Goal: Transaction & Acquisition: Book appointment/travel/reservation

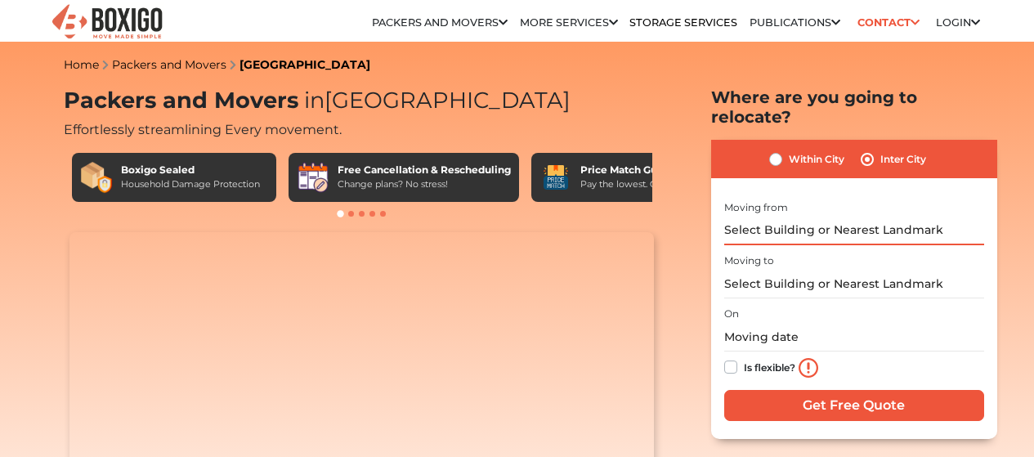
click at [805, 220] on input "text" at bounding box center [855, 231] width 260 height 29
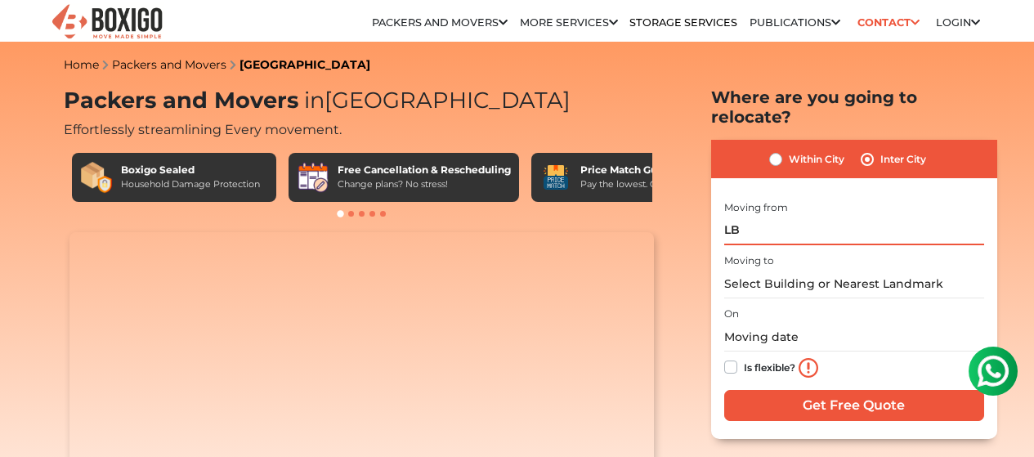
type input "L"
click input "Get Free Quote" at bounding box center [0, 0] width 0 height 0
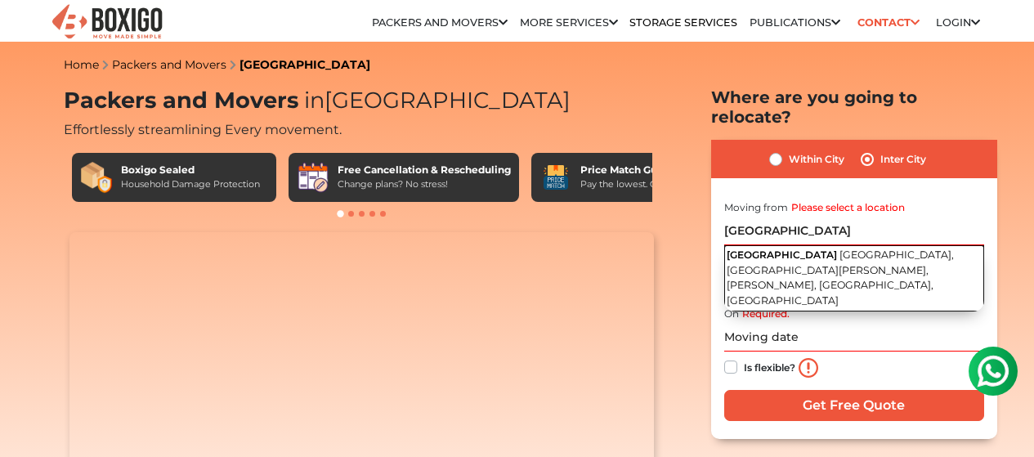
click at [805, 254] on span "[GEOGRAPHIC_DATA], [GEOGRAPHIC_DATA][PERSON_NAME], [PERSON_NAME], [GEOGRAPHIC_D…" at bounding box center [840, 278] width 227 height 58
type input "[GEOGRAPHIC_DATA], [GEOGRAPHIC_DATA], [GEOGRAPHIC_DATA][PERSON_NAME], [PERSON_N…"
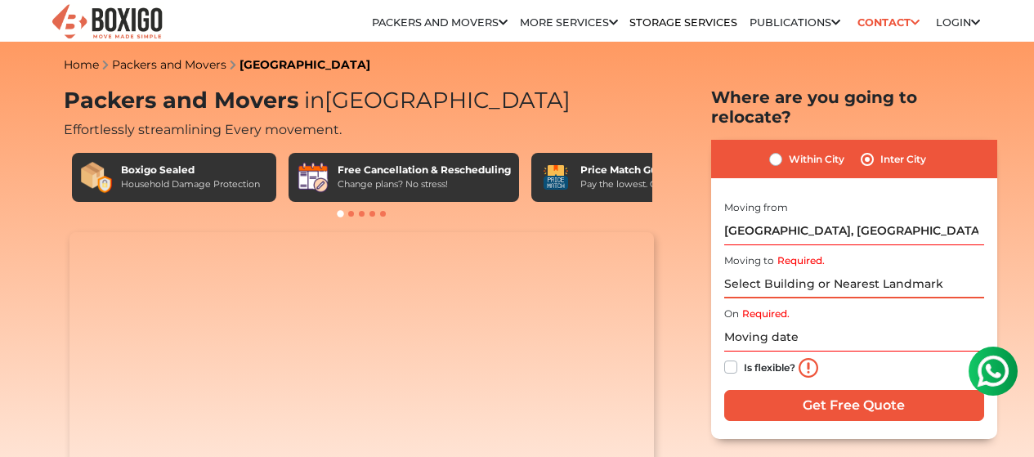
click at [810, 280] on input "Required." at bounding box center [855, 284] width 260 height 29
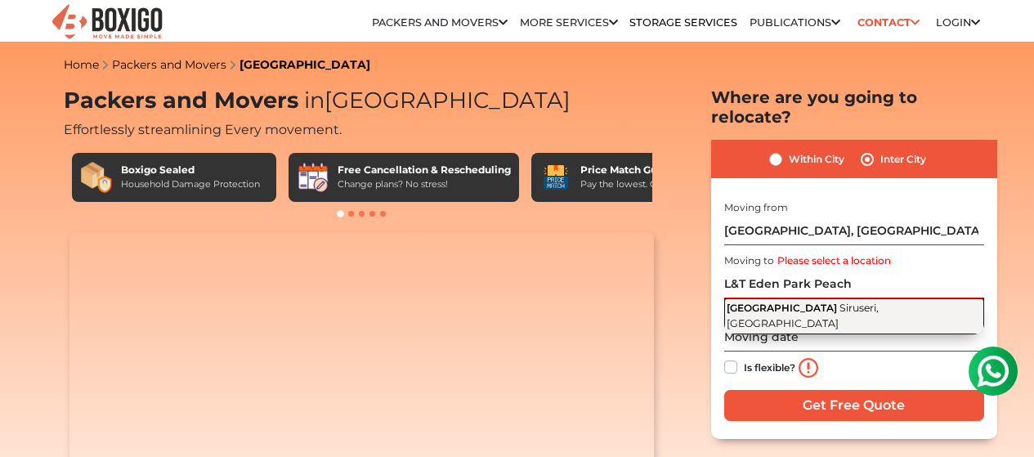
click at [879, 302] on span "Siruseri, [GEOGRAPHIC_DATA]" at bounding box center [803, 316] width 152 height 28
type input "[GEOGRAPHIC_DATA], [GEOGRAPHIC_DATA], [GEOGRAPHIC_DATA]"
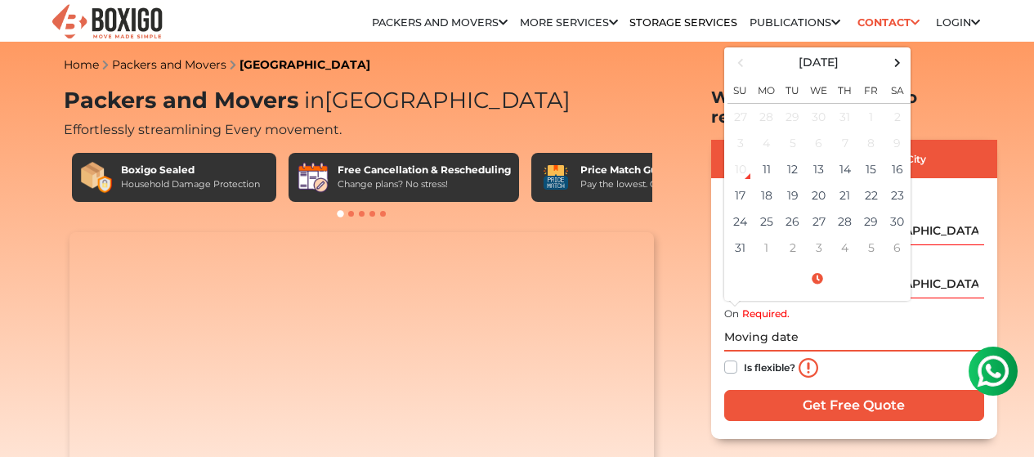
click at [767, 326] on input "text" at bounding box center [855, 337] width 260 height 29
click at [872, 182] on td "22" at bounding box center [872, 195] width 26 height 26
type input "08/22/2025 12:00 AM"
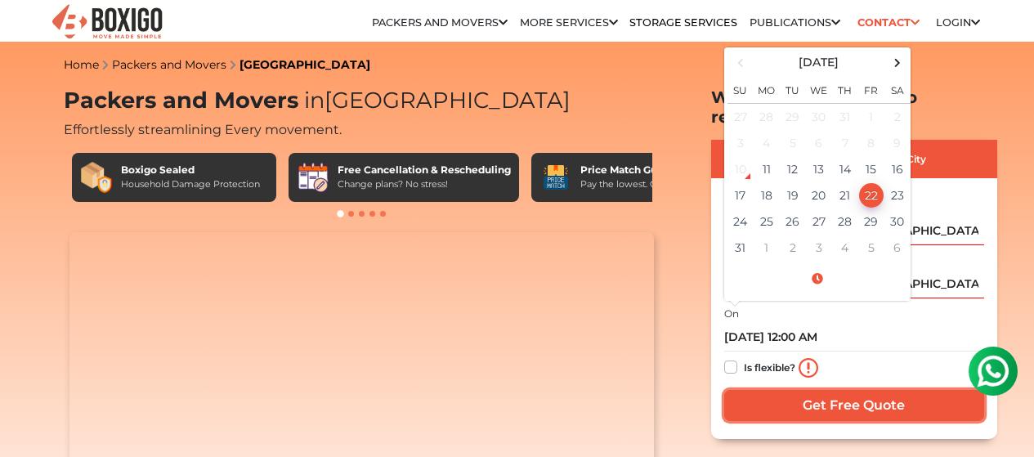
click at [806, 390] on input "Get Free Quote" at bounding box center [855, 405] width 260 height 31
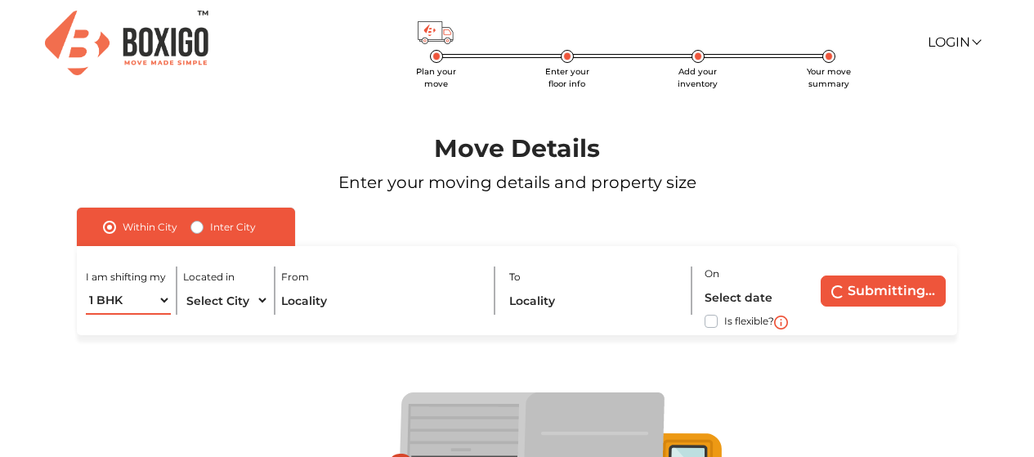
click at [145, 299] on select "1 BHK 2 BHK 3 BHK 3 + BHK FEW ITEMS" at bounding box center [128, 300] width 85 height 29
select select "FEW ITEMS"
click at [86, 286] on select "1 BHK 2 BHK 3 BHK 3 + BHK FEW ITEMS" at bounding box center [128, 300] width 85 height 29
click at [232, 305] on select "Select City Bangalore Bengaluru Bhopal Bhubaneswar Chennai Coimbatore Cuttack D…" at bounding box center [225, 300] width 85 height 29
select select "[GEOGRAPHIC_DATA]"
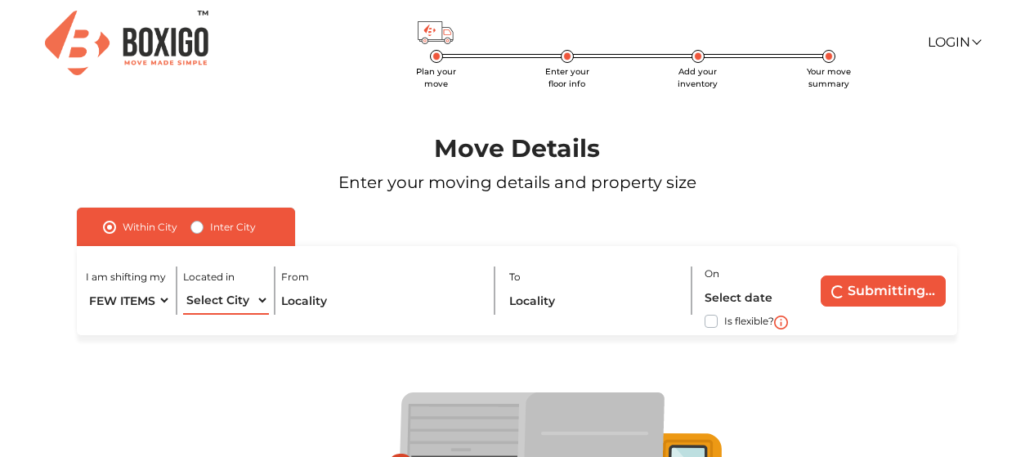
click at [183, 286] on select "Select City [GEOGRAPHIC_DATA] [GEOGRAPHIC_DATA] [GEOGRAPHIC_DATA] [GEOGRAPHIC_D…" at bounding box center [225, 300] width 85 height 29
click at [348, 303] on input "text" at bounding box center [381, 300] width 201 height 29
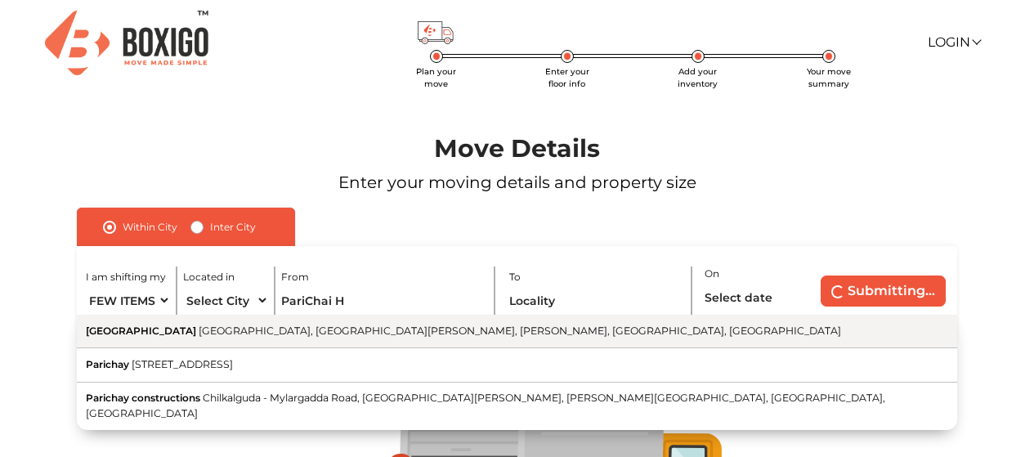
click at [351, 333] on span "[GEOGRAPHIC_DATA], [GEOGRAPHIC_DATA][PERSON_NAME], [PERSON_NAME], [GEOGRAPHIC_D…" at bounding box center [520, 331] width 643 height 12
type input "[GEOGRAPHIC_DATA], [GEOGRAPHIC_DATA], [GEOGRAPHIC_DATA][PERSON_NAME], [PERSON_N…"
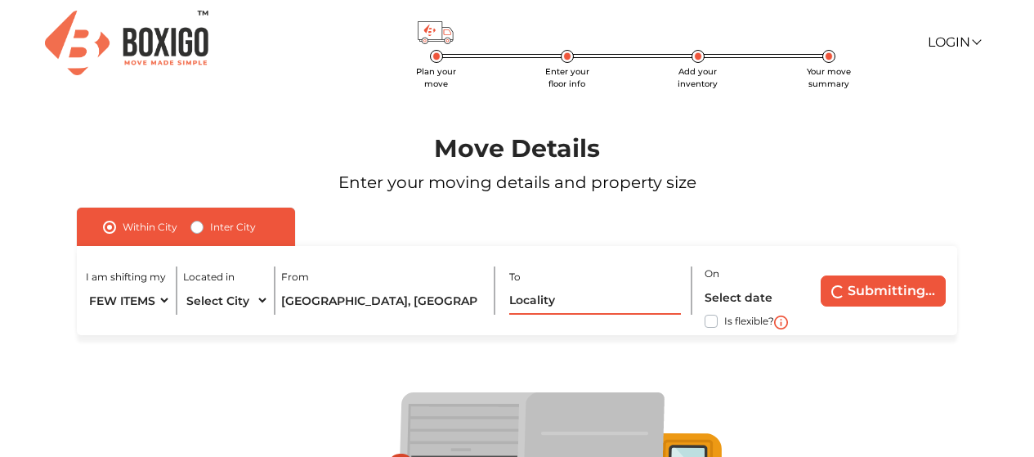
click at [597, 298] on input "text" at bounding box center [595, 300] width 173 height 29
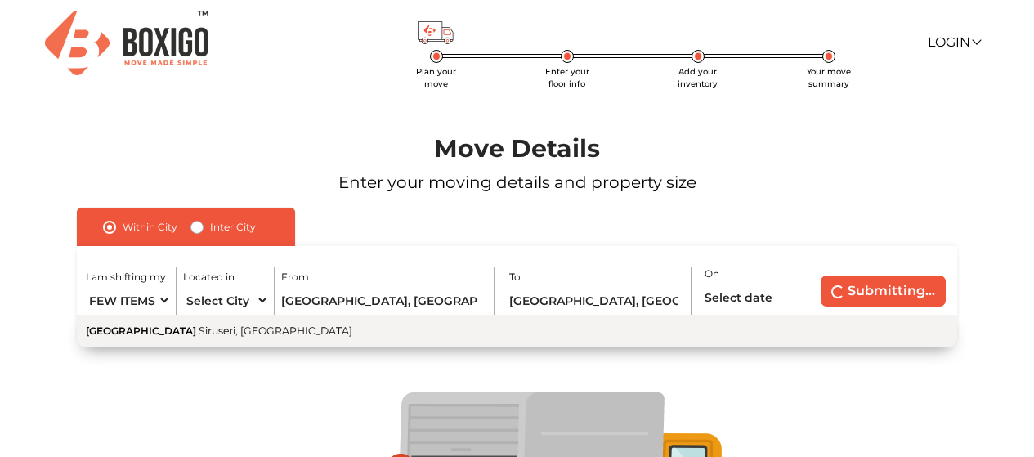
click at [286, 337] on span "Siruseri, [GEOGRAPHIC_DATA]" at bounding box center [276, 331] width 154 height 12
type input "[GEOGRAPHIC_DATA], [GEOGRAPHIC_DATA], [GEOGRAPHIC_DATA]"
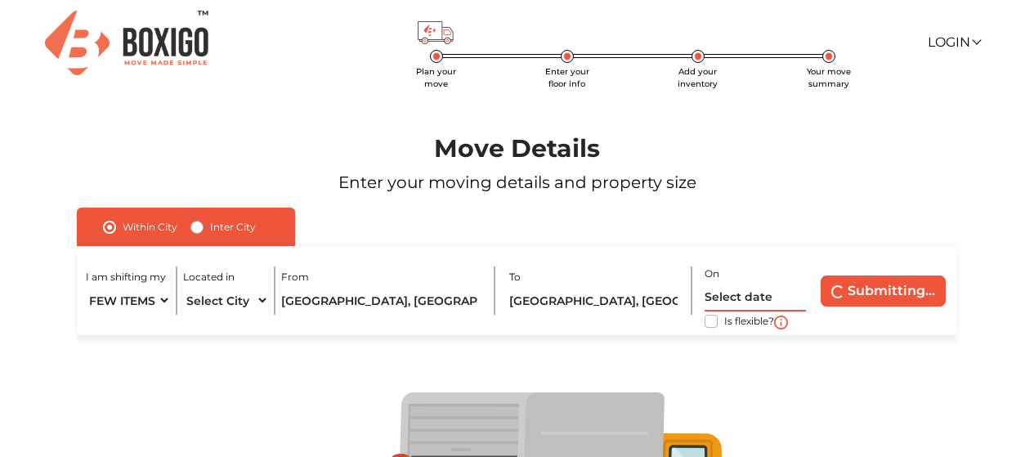
click at [769, 294] on input "text" at bounding box center [755, 297] width 101 height 29
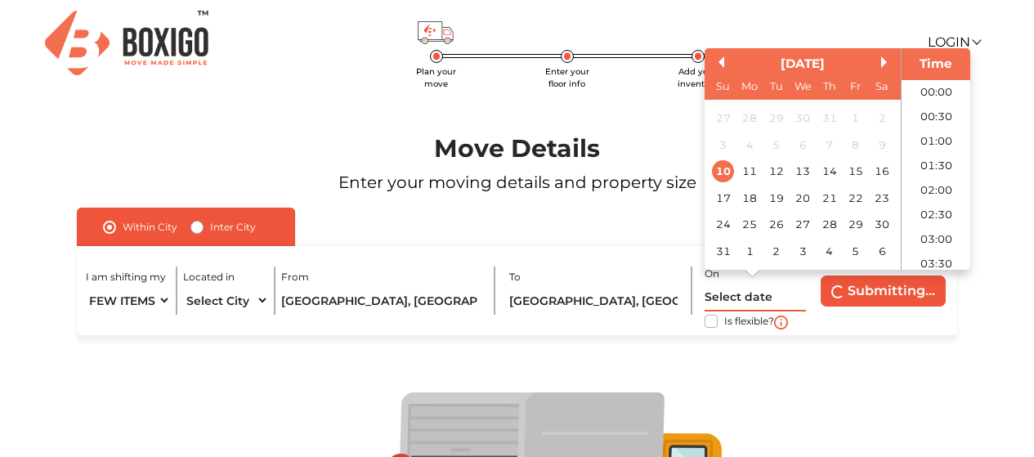
scroll to position [555, 0]
click at [850, 200] on div "22" at bounding box center [856, 198] width 22 height 22
type input "22/08/2025 12:00 AM"
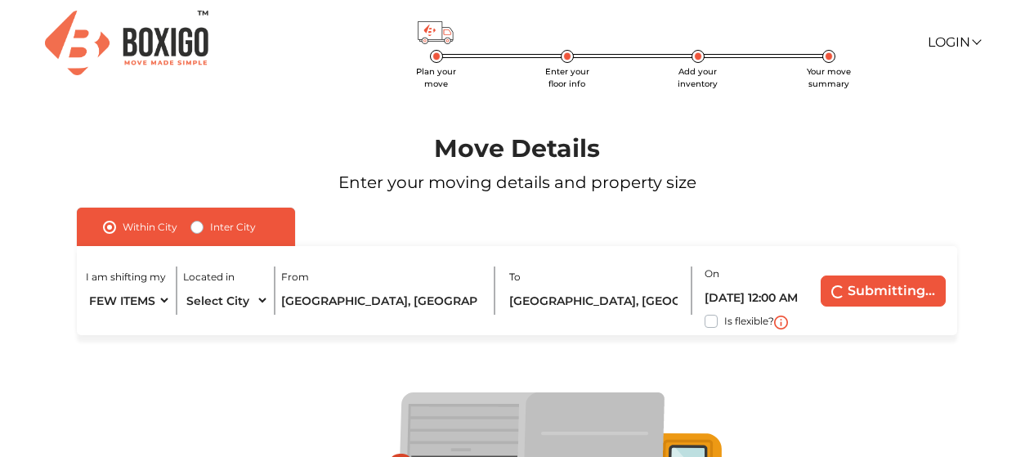
scroll to position [164, 0]
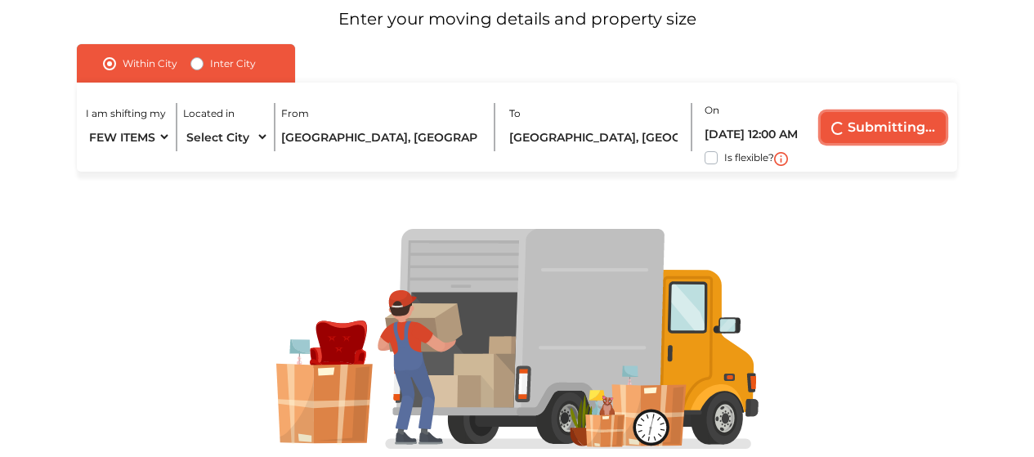
click at [889, 129] on button "Submitting..." at bounding box center [883, 127] width 125 height 31
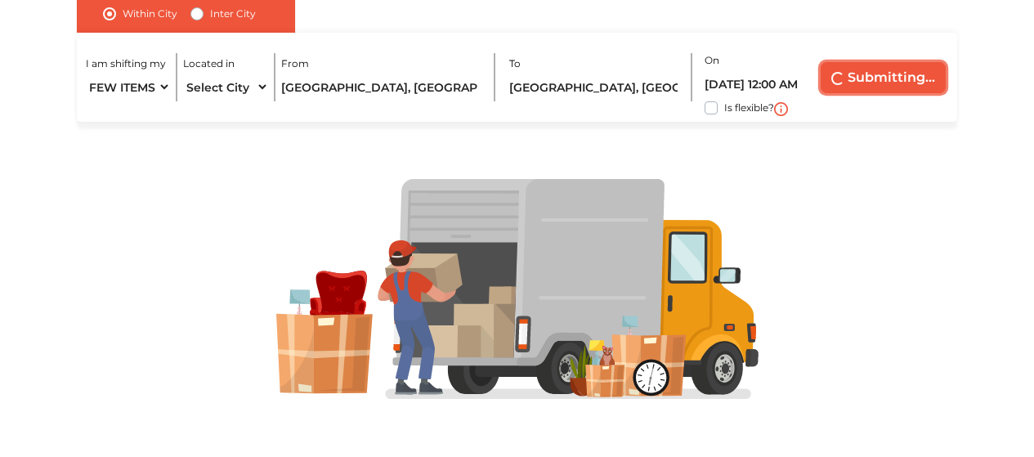
scroll to position [0, 0]
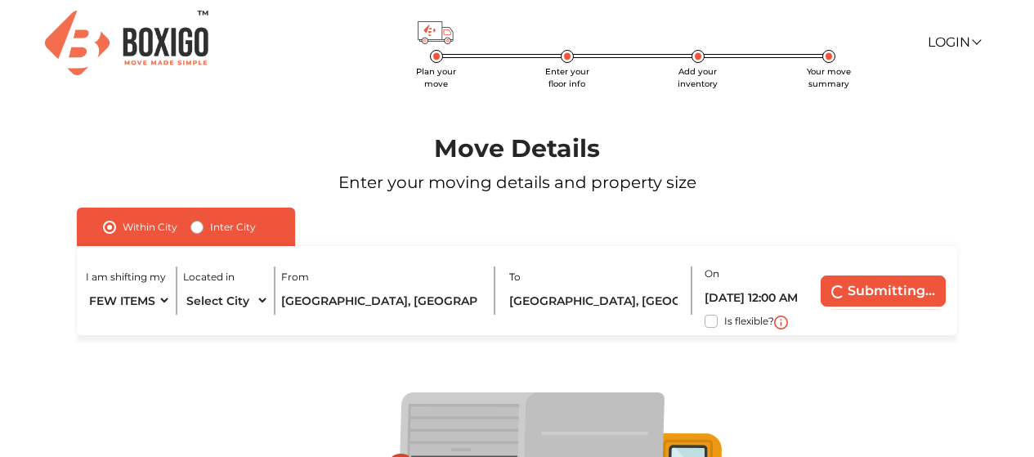
click at [725, 322] on label "Is flexible?" at bounding box center [750, 320] width 50 height 17
click at [90, 322] on input "Is flexible?" at bounding box center [83, 320] width 13 height 16
click at [725, 322] on label "Is flexible?" at bounding box center [750, 320] width 50 height 17
click at [90, 322] on input "Is flexible?" at bounding box center [83, 320] width 13 height 16
checkbox input "false"
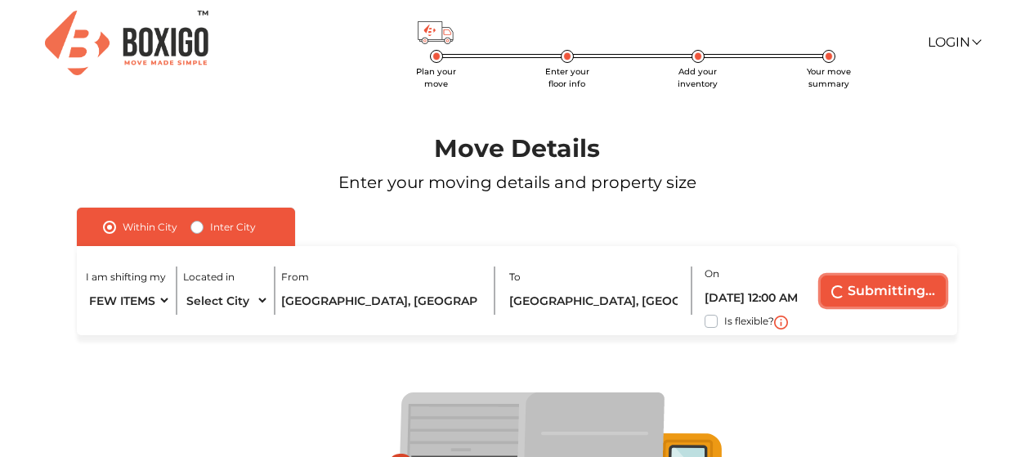
click at [881, 291] on button "Submitting..." at bounding box center [883, 291] width 125 height 31
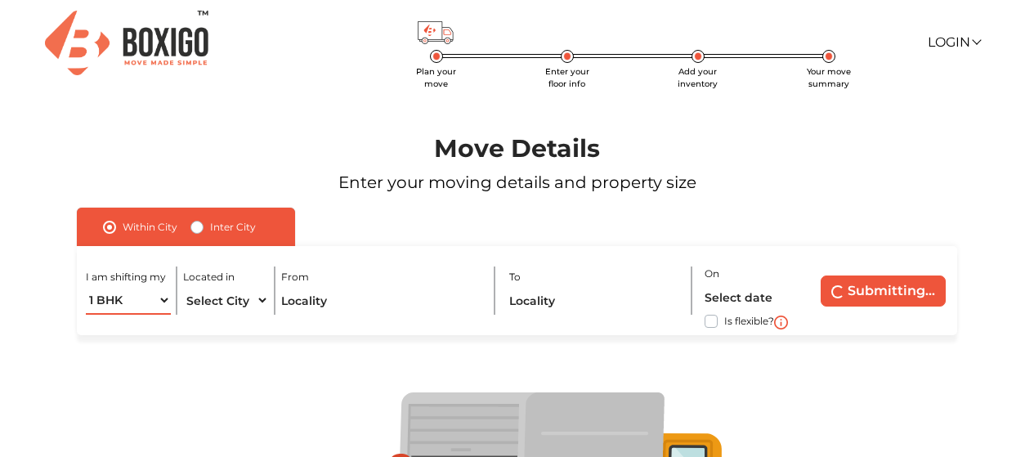
click at [155, 304] on select "1 BHK 2 BHK 3 BHK 3 + BHK FEW ITEMS" at bounding box center [128, 300] width 85 height 29
select select "FEW ITEMS"
click at [86, 286] on select "1 BHK 2 BHK 3 BHK 3 + BHK FEW ITEMS" at bounding box center [128, 300] width 85 height 29
click at [219, 309] on select "Select City Bangalore Bengaluru Bhopal Bhubaneswar Chennai Coimbatore Cuttack D…" at bounding box center [225, 300] width 85 height 29
select select "[GEOGRAPHIC_DATA]"
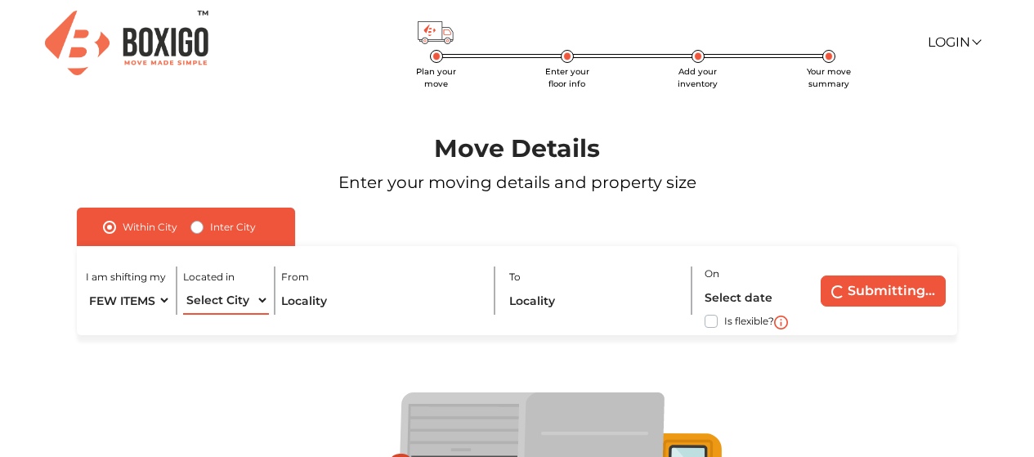
click at [183, 286] on select "Select City Bangalore Bengaluru Bhopal Bhubaneswar Chennai Coimbatore Cuttack D…" at bounding box center [225, 300] width 85 height 29
click at [348, 305] on input "text" at bounding box center [381, 300] width 201 height 29
click at [204, 226] on div "Inter City" at bounding box center [223, 228] width 65 height 20
click at [210, 228] on label "Inter City" at bounding box center [233, 228] width 46 height 20
click at [198, 228] on input "Inter City" at bounding box center [197, 226] width 13 height 16
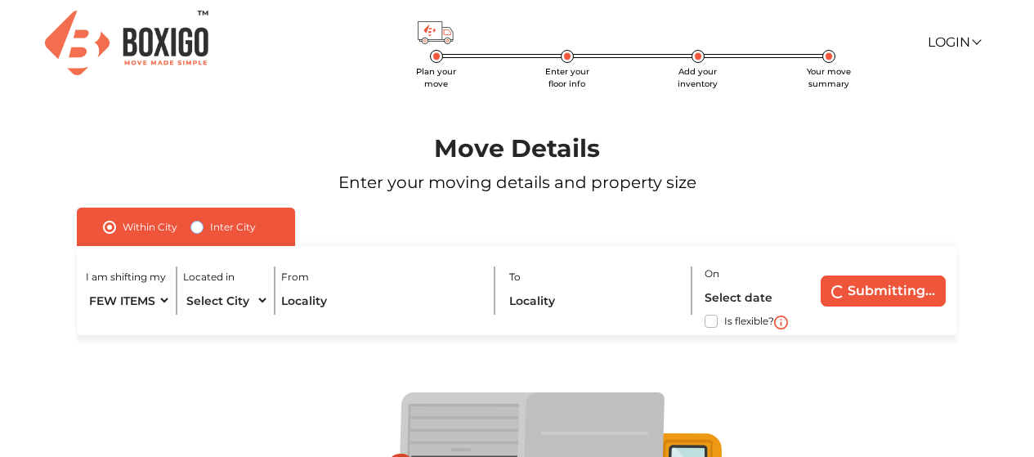
radio input "true"
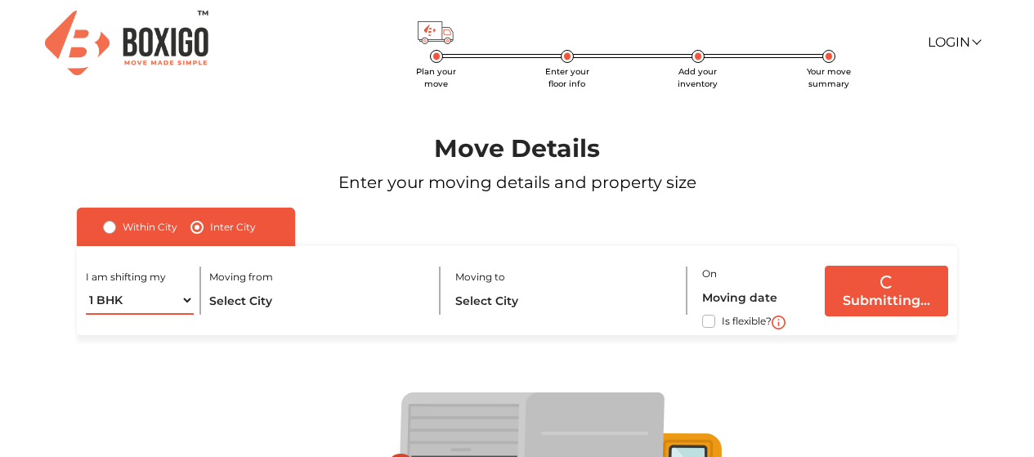
click at [182, 298] on select "1 BHK 2 BHK 3 BHK 3 + BHK FEW ITEMS" at bounding box center [140, 300] width 108 height 29
select select "FEW ITEMS"
click at [86, 286] on select "1 BHK 2 BHK 3 BHK 3 + BHK FEW ITEMS" at bounding box center [140, 300] width 108 height 29
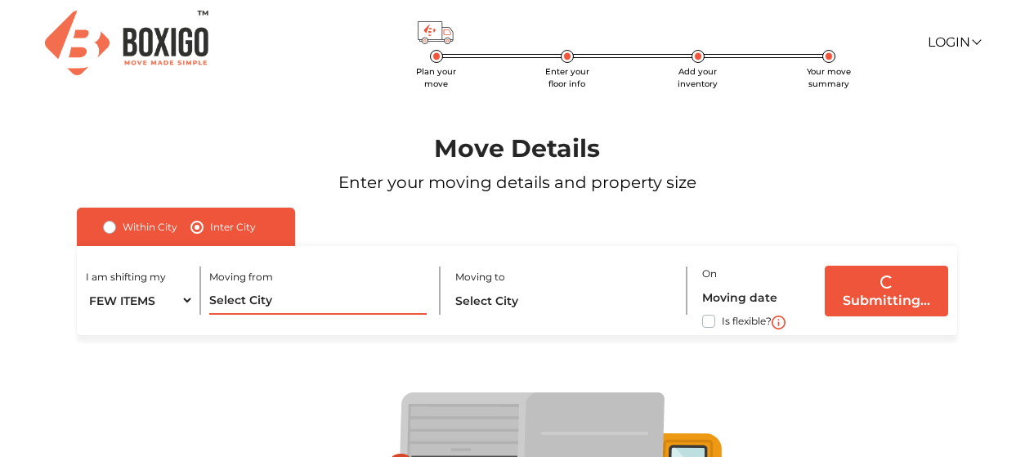
click at [265, 307] on input "text" at bounding box center [318, 300] width 218 height 29
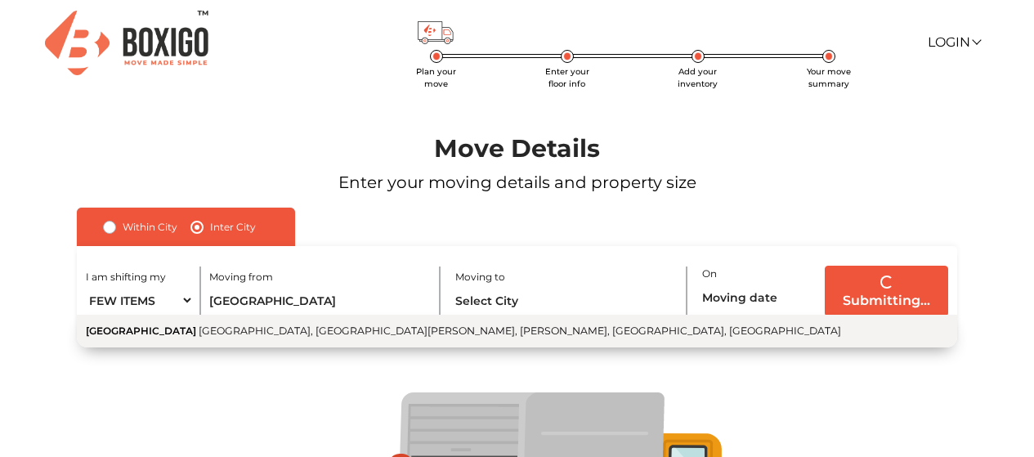
click at [260, 331] on span "Sri Srinivasapuram Colony, Sri Venkateshwara Colony, Gurram Guda, Hyderabad, Te…" at bounding box center [520, 331] width 643 height 12
type input "PariChai House, Sri Srinivasapuram Colony, Sri Venkateshwara Colony, Gurram Gud…"
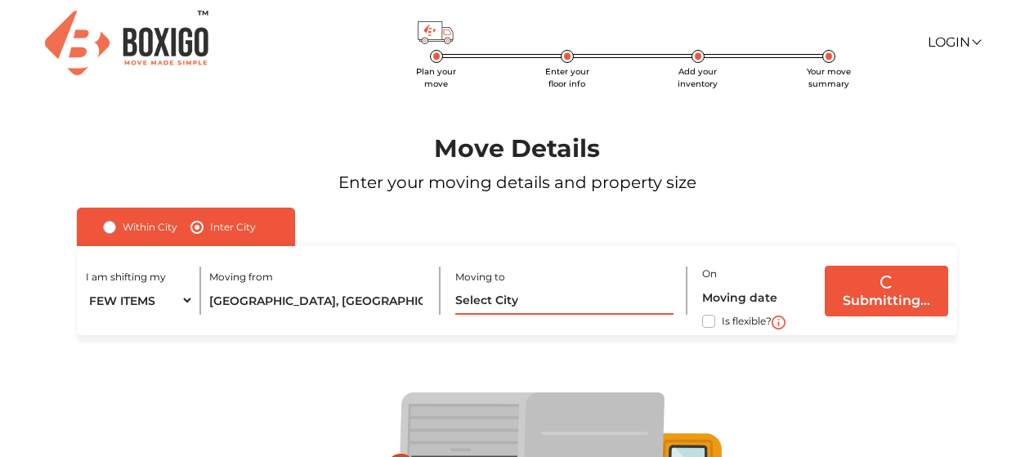
click at [475, 295] on input "text" at bounding box center [565, 300] width 218 height 29
type input "s"
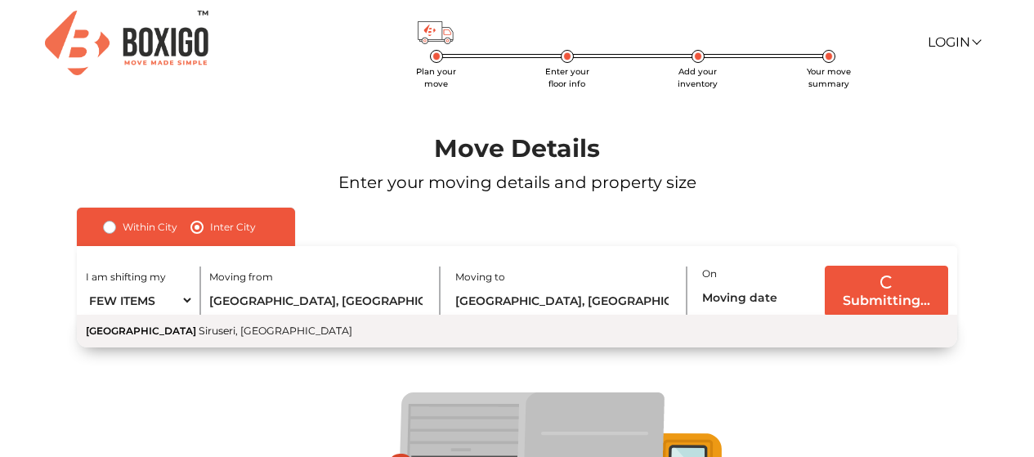
click at [209, 339] on button "L&T EDEN PARK PEACH TOWER Siruseri, Tamil Nadu" at bounding box center [517, 331] width 881 height 33
type input "L&T EDEN PARK PEACH TOWER, Siruseri, Tamil Nadu"
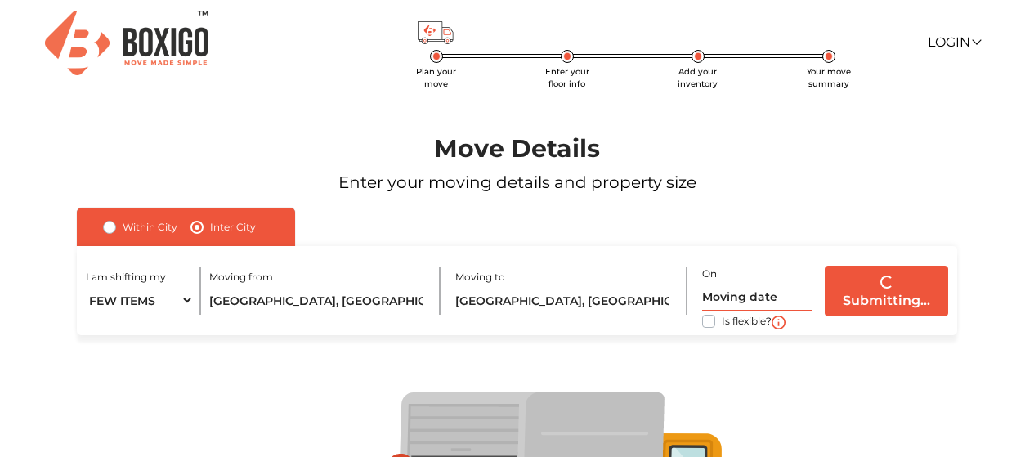
click at [748, 289] on input "text" at bounding box center [757, 297] width 110 height 29
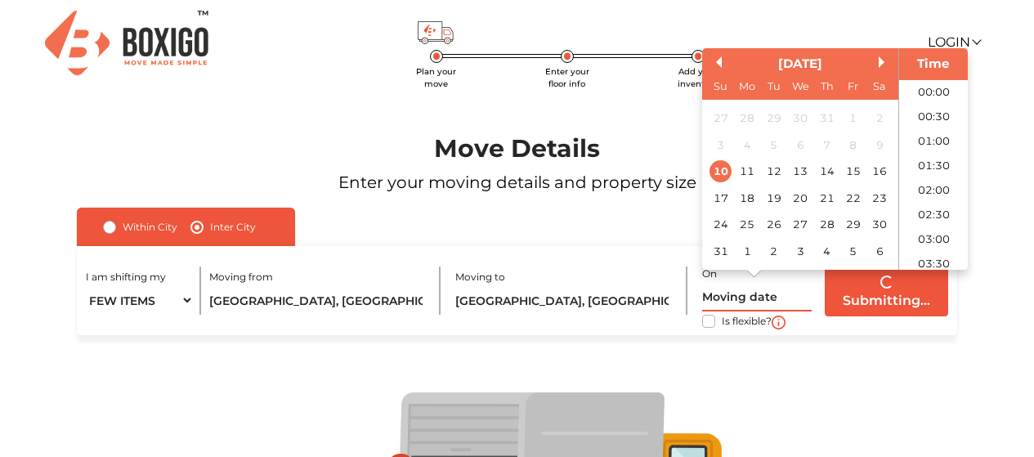
scroll to position [580, 0]
click at [852, 200] on div "22" at bounding box center [853, 198] width 22 height 22
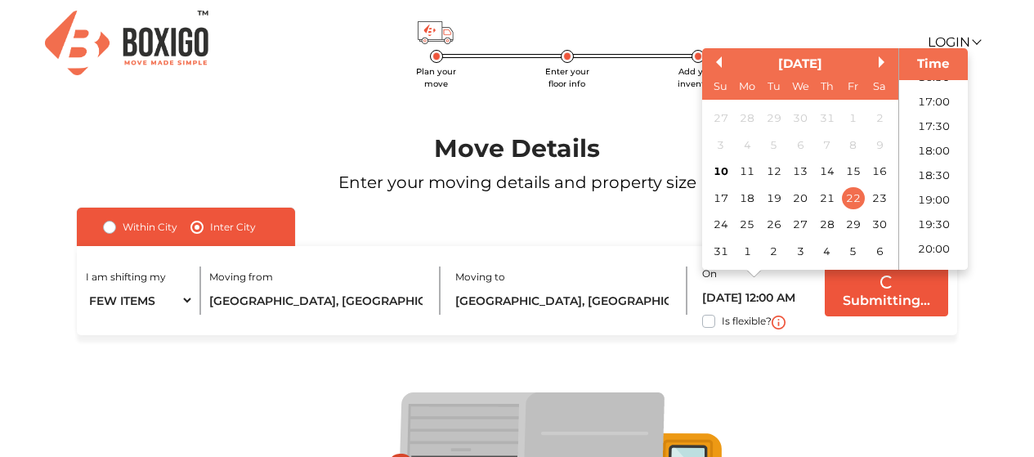
scroll to position [906, 0]
click at [928, 169] on li "20:00" at bounding box center [935, 167] width 70 height 25
type input "22/08/2025 8:00 PM"
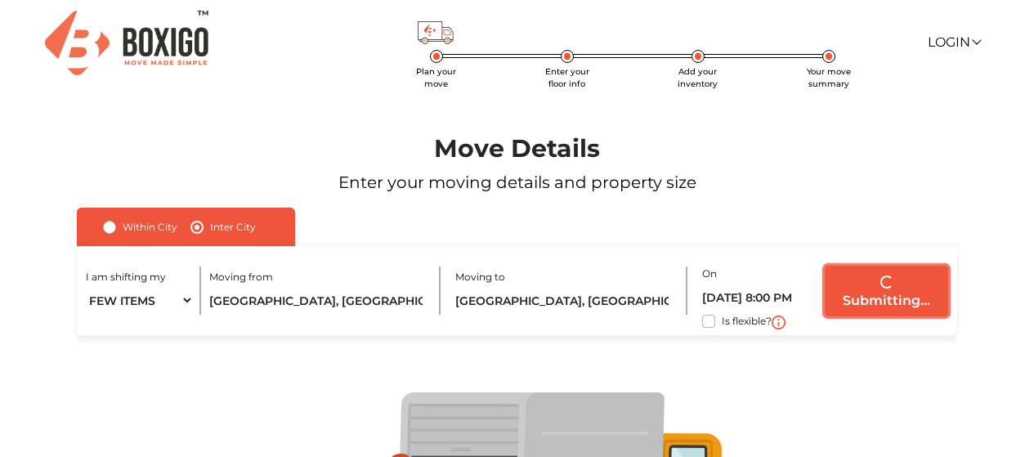
click at [878, 290] on button "Submitting..." at bounding box center [886, 291] width 123 height 51
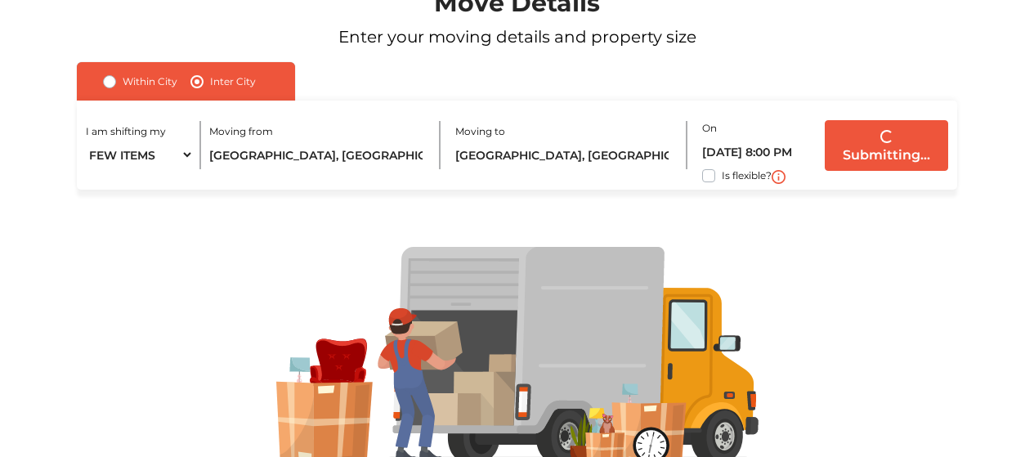
scroll to position [213, 0]
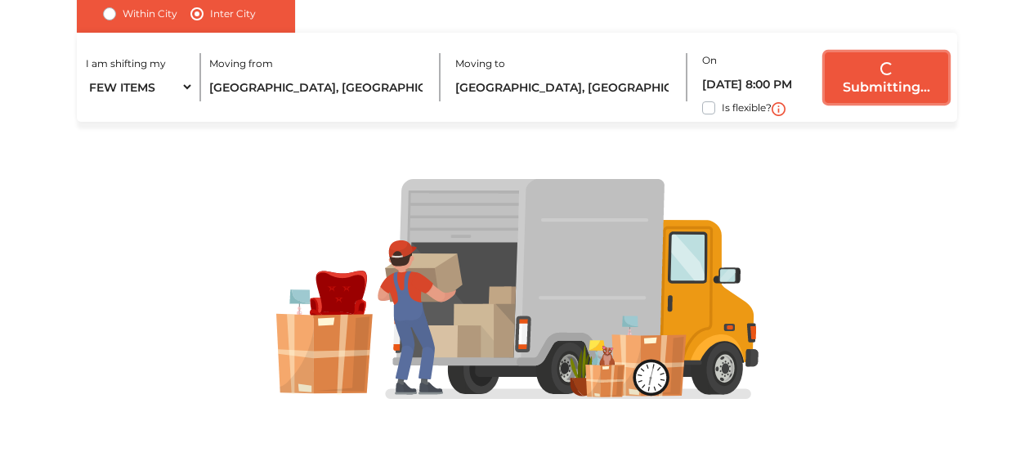
click at [890, 85] on button "Submitting..." at bounding box center [886, 77] width 123 height 51
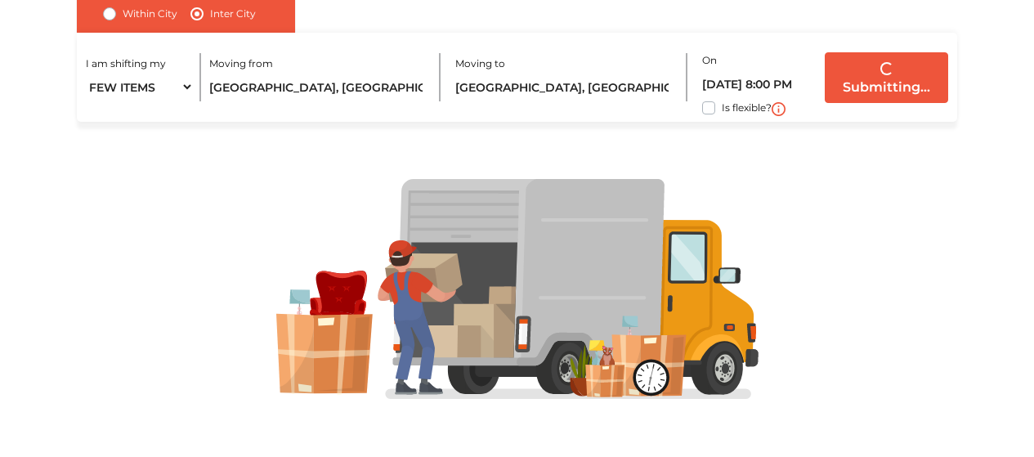
click at [861, 254] on div at bounding box center [518, 289] width 952 height 221
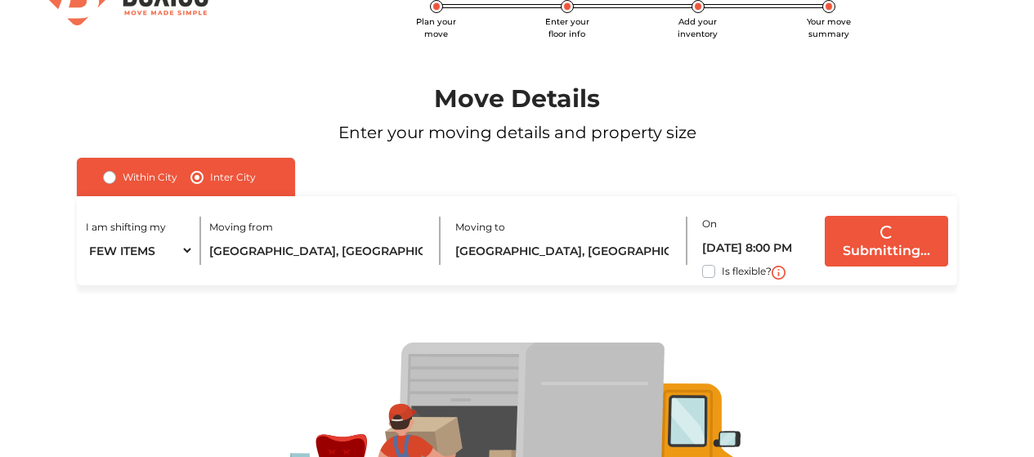
scroll to position [0, 0]
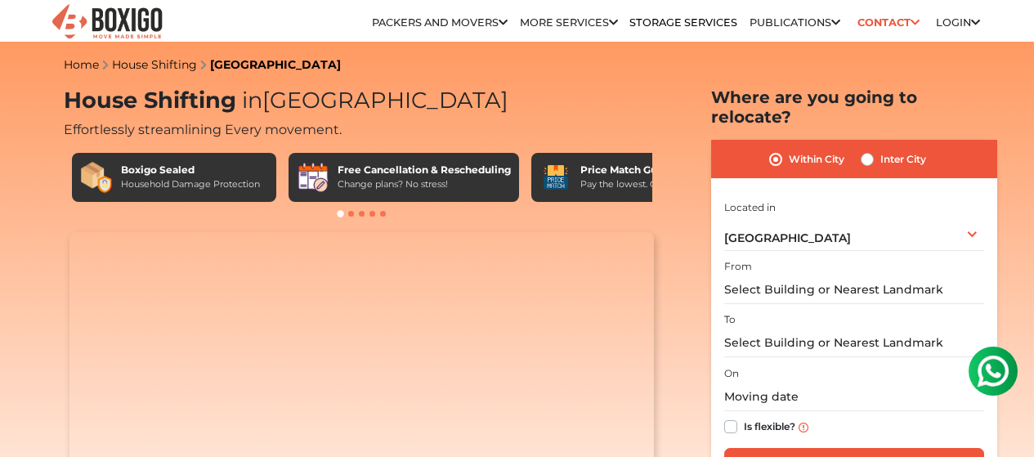
click at [881, 150] on label "Inter City" at bounding box center [904, 160] width 46 height 20
click at [873, 150] on input "Inter City" at bounding box center [867, 158] width 13 height 16
radio input "true"
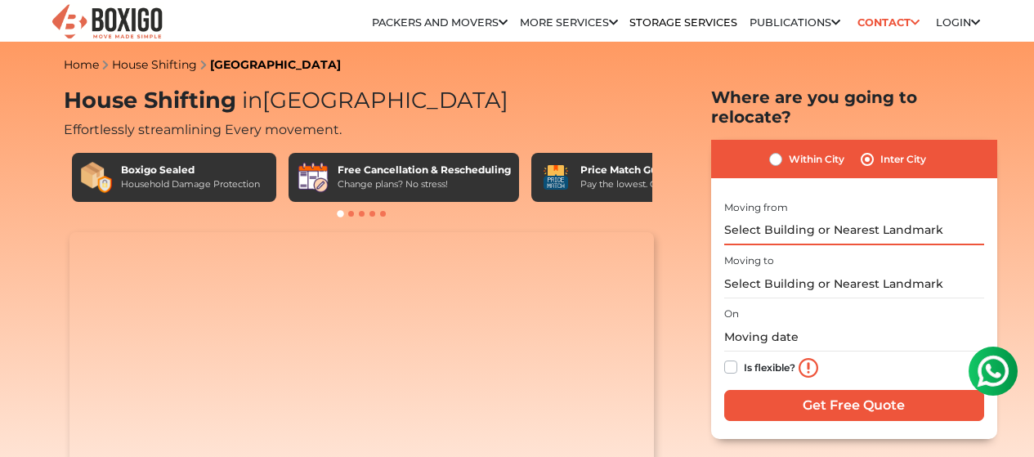
click at [817, 218] on input "text" at bounding box center [855, 231] width 260 height 29
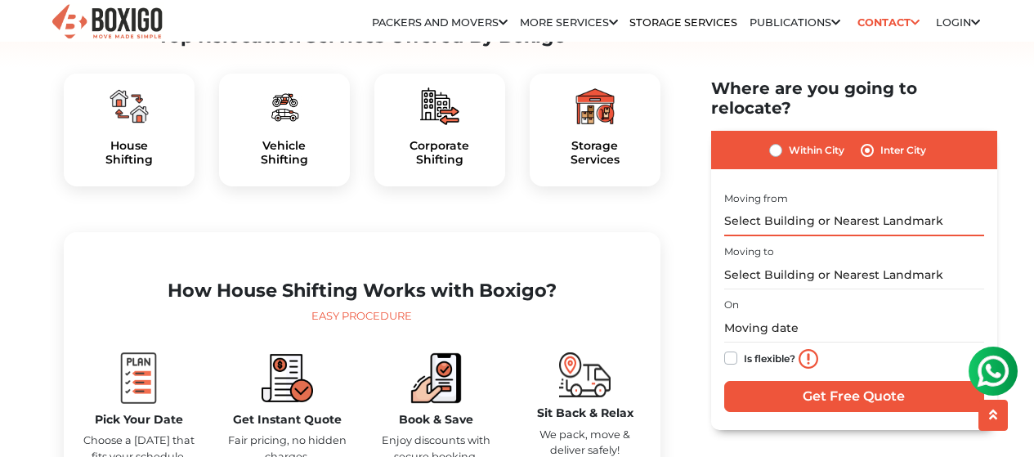
scroll to position [572, 0]
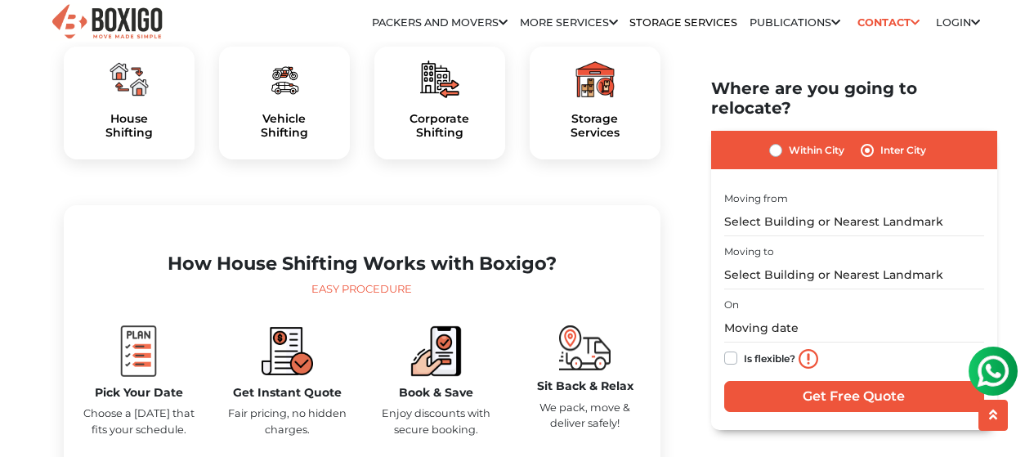
click at [135, 99] on img at bounding box center [129, 79] width 39 height 39
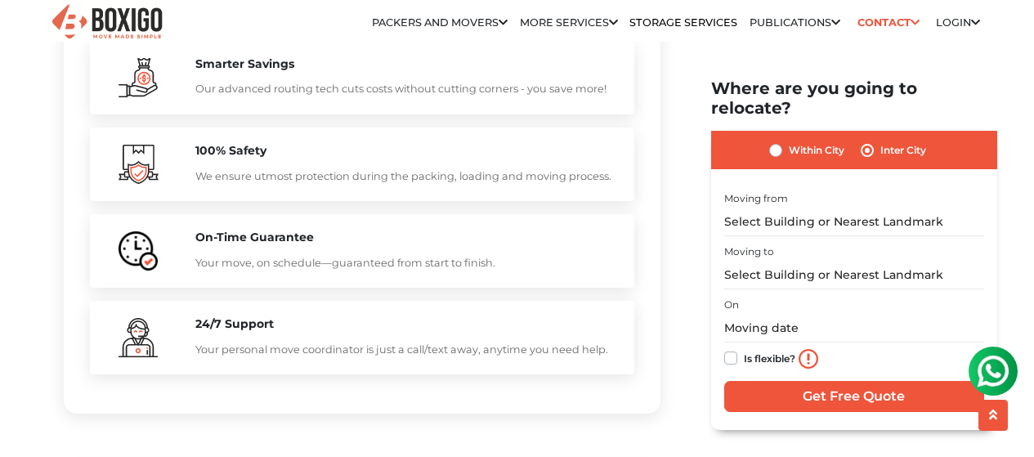
scroll to position [1636, 0]
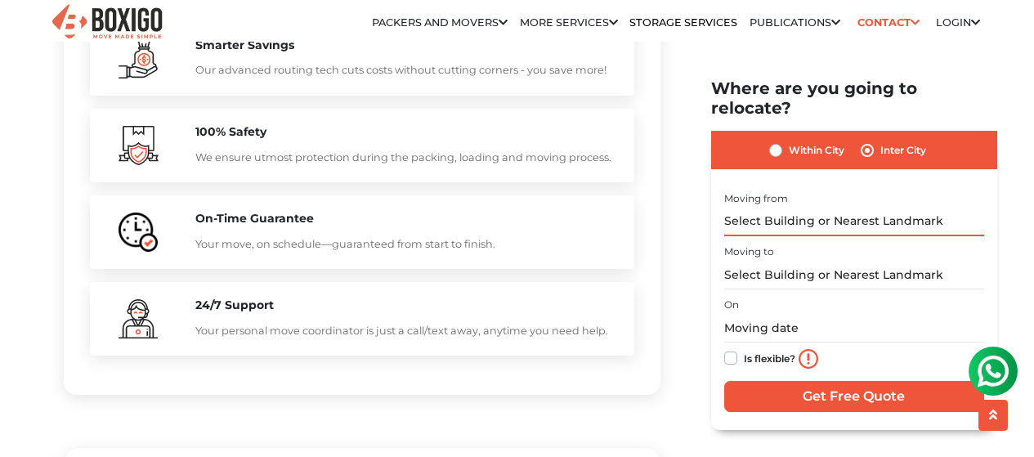
click at [815, 207] on input "text" at bounding box center [855, 221] width 260 height 29
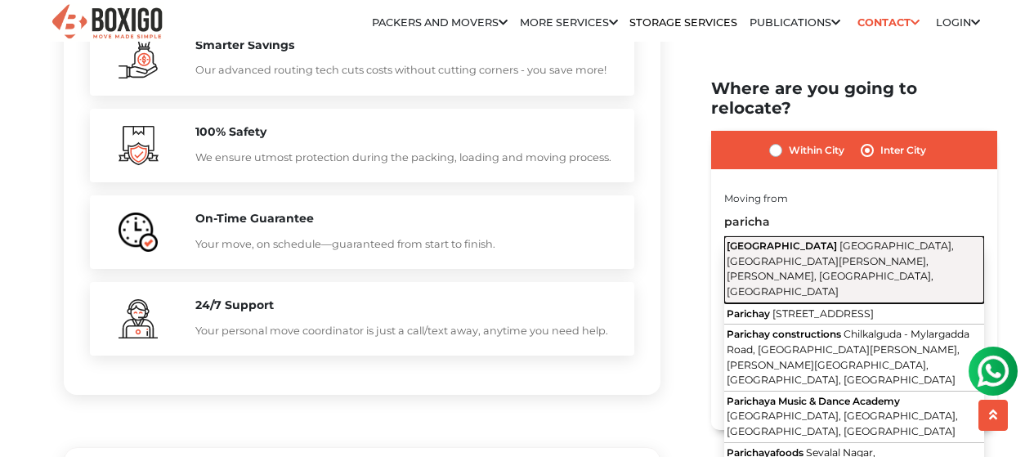
click at [815, 244] on span "Sri Srinivasapuram Colony, Sri Venkateshwara Colony, Gurram Guda, Hyderabad, Te…" at bounding box center [840, 269] width 227 height 58
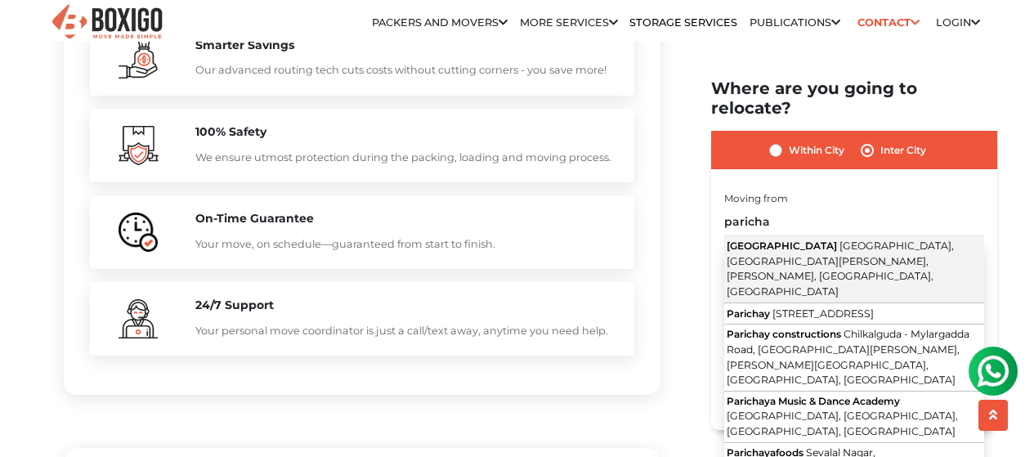
type input "PariChai House, Sri Srinivasapuram Colony, Sri Venkateshwara Colony, Gurram Gud…"
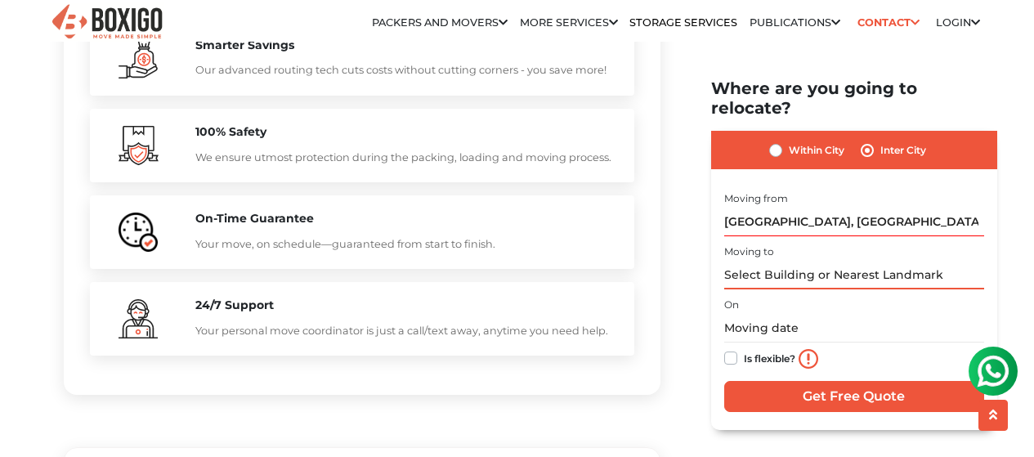
click at [809, 261] on input "text" at bounding box center [855, 275] width 260 height 29
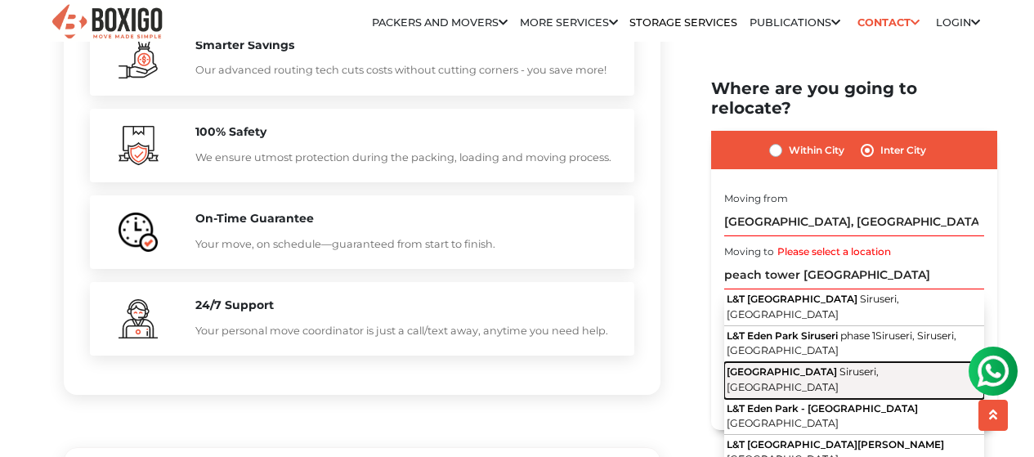
click at [837, 366] on span "L&T EDEN PARK PEACH TOWER" at bounding box center [782, 372] width 110 height 12
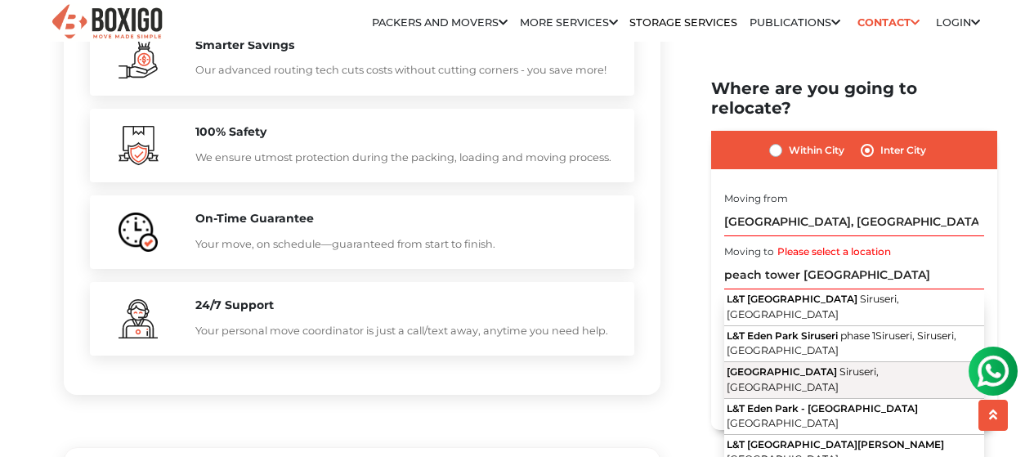
type input "L&T EDEN PARK PEACH TOWER, Siruseri, Tamil Nadu"
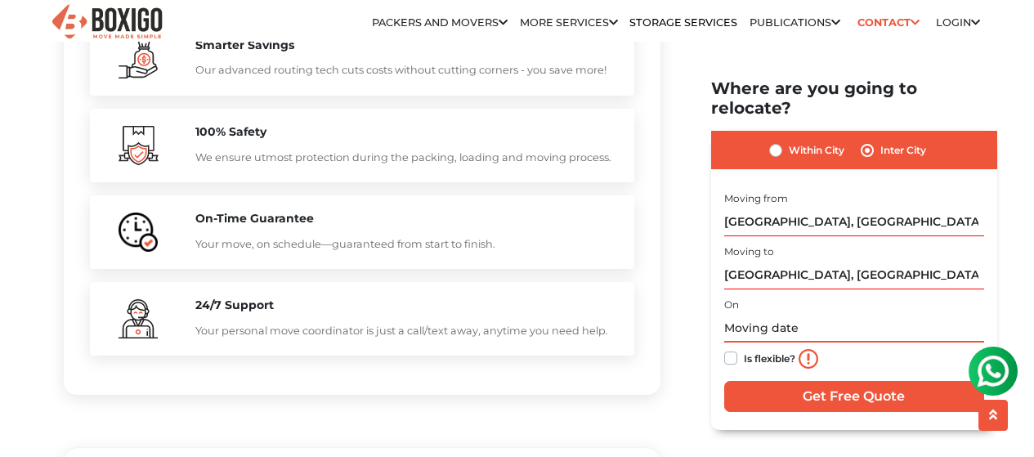
click at [798, 314] on input "text" at bounding box center [855, 328] width 260 height 29
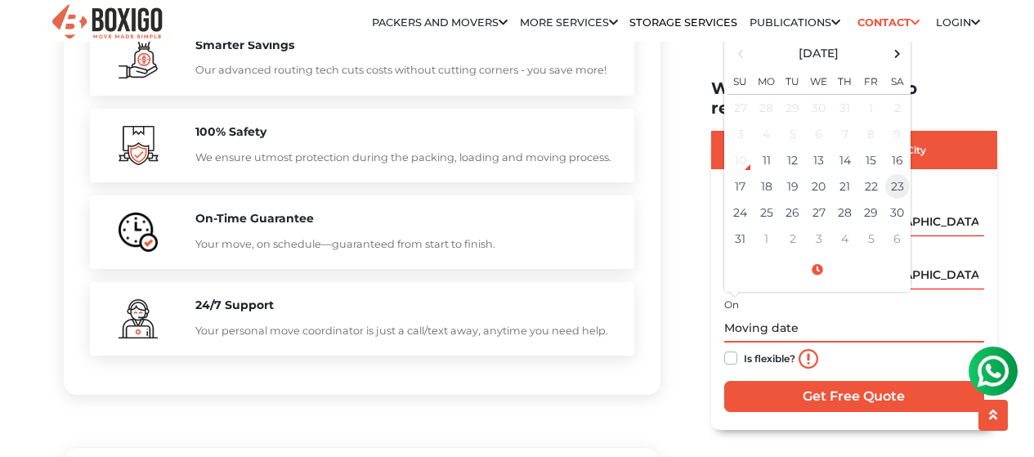
click at [895, 173] on td "23" at bounding box center [898, 186] width 26 height 26
type input "08/23/2025 12:00 AM"
click at [744, 348] on label "Is flexible?" at bounding box center [770, 356] width 52 height 17
click at [733, 348] on input "Is flexible?" at bounding box center [731, 356] width 13 height 16
checkbox input "true"
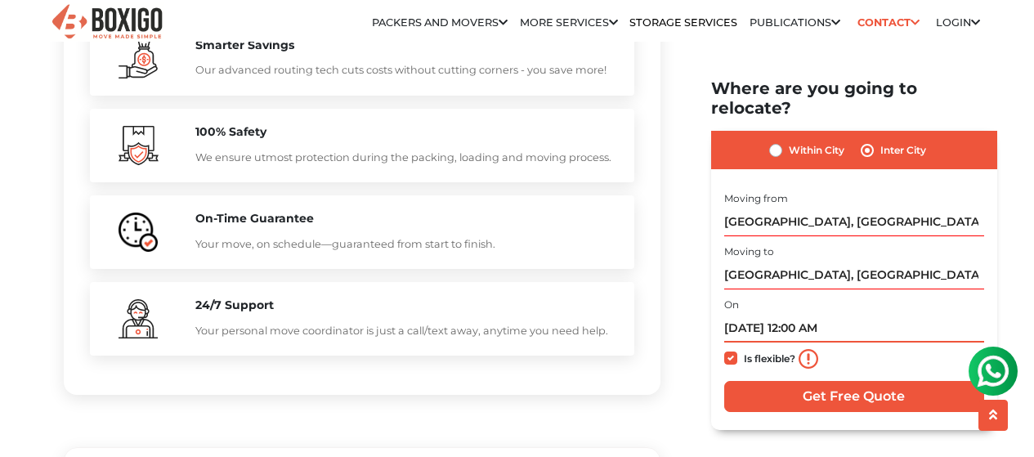
click at [826, 314] on input "08/23/2025 12:00 AM" at bounding box center [855, 328] width 260 height 29
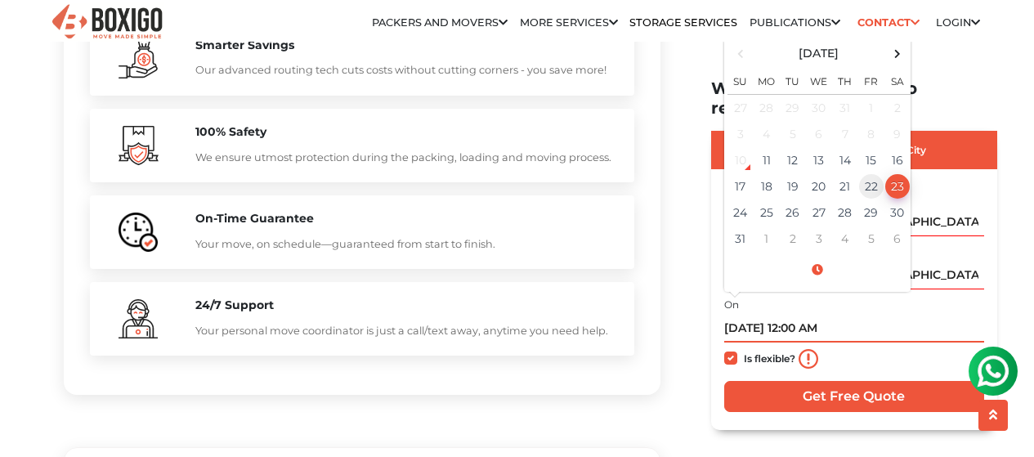
click at [874, 173] on td "22" at bounding box center [872, 186] width 26 height 26
click at [824, 314] on input "08/22/2025 12:00 AM" at bounding box center [855, 328] width 260 height 29
click at [822, 255] on span at bounding box center [818, 269] width 180 height 29
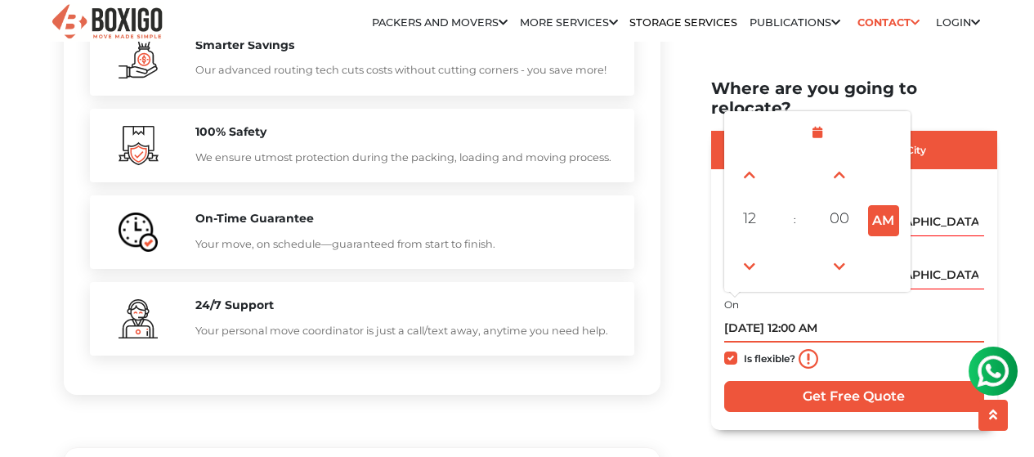
click at [875, 204] on button "AM" at bounding box center [883, 219] width 31 height 31
type input "08/22/2025 12:00 PM"
click at [856, 343] on div "Is flexible?" at bounding box center [855, 359] width 260 height 33
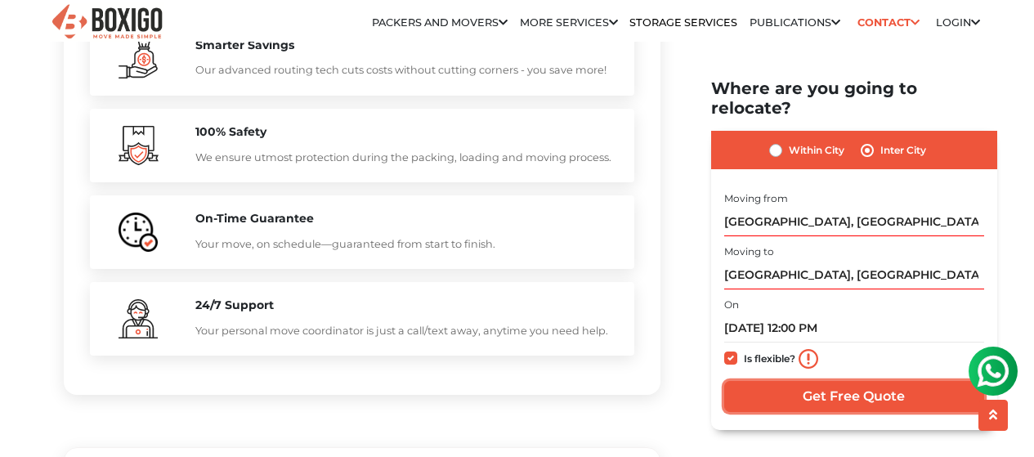
click at [869, 380] on input "Get Free Quote" at bounding box center [855, 395] width 260 height 31
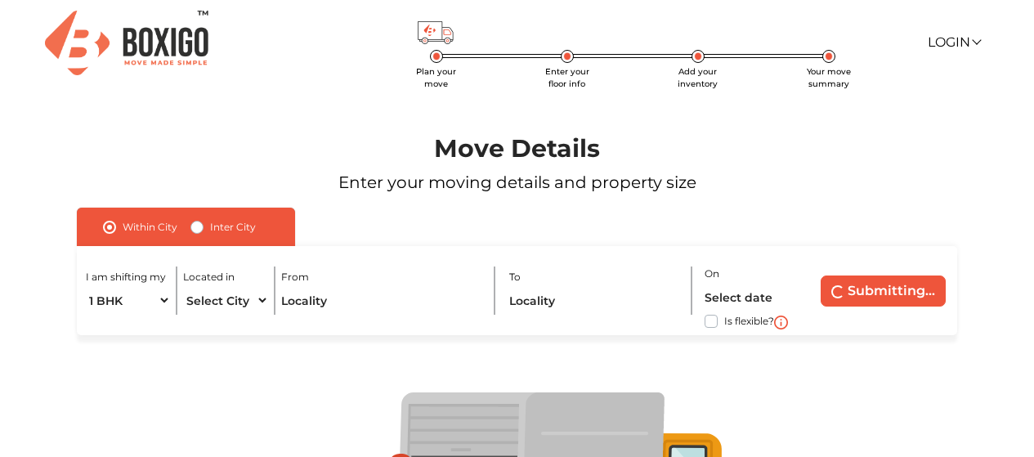
drag, startPoint x: 868, startPoint y: 284, endPoint x: 950, endPoint y: 172, distance: 138.7
click at [950, 172] on p "Enter your moving details and property size" at bounding box center [518, 182] width 952 height 25
